Goal: Use online tool/utility

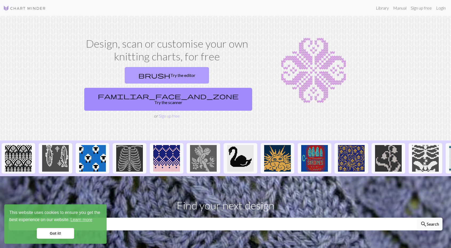
click at [125, 75] on link "brush Try the editor" at bounding box center [167, 75] width 84 height 17
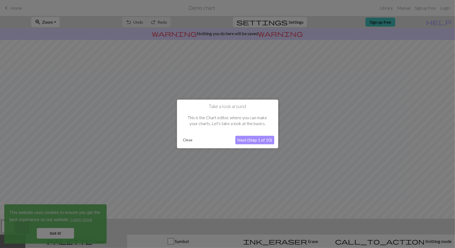
click at [189, 140] on button "Close" at bounding box center [188, 140] width 14 height 8
